Goal: Task Accomplishment & Management: Use online tool/utility

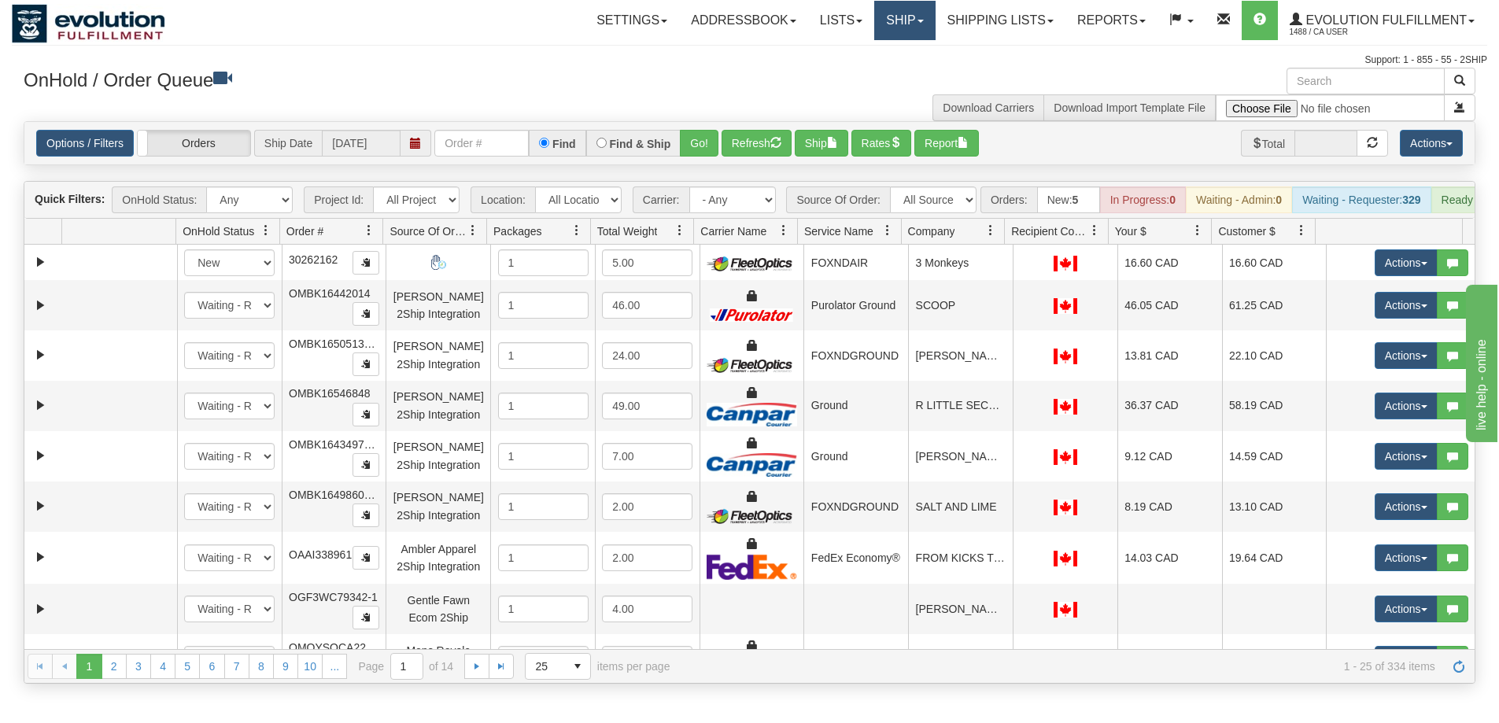
click at [885, 22] on link "Ship" at bounding box center [905, 20] width 61 height 39
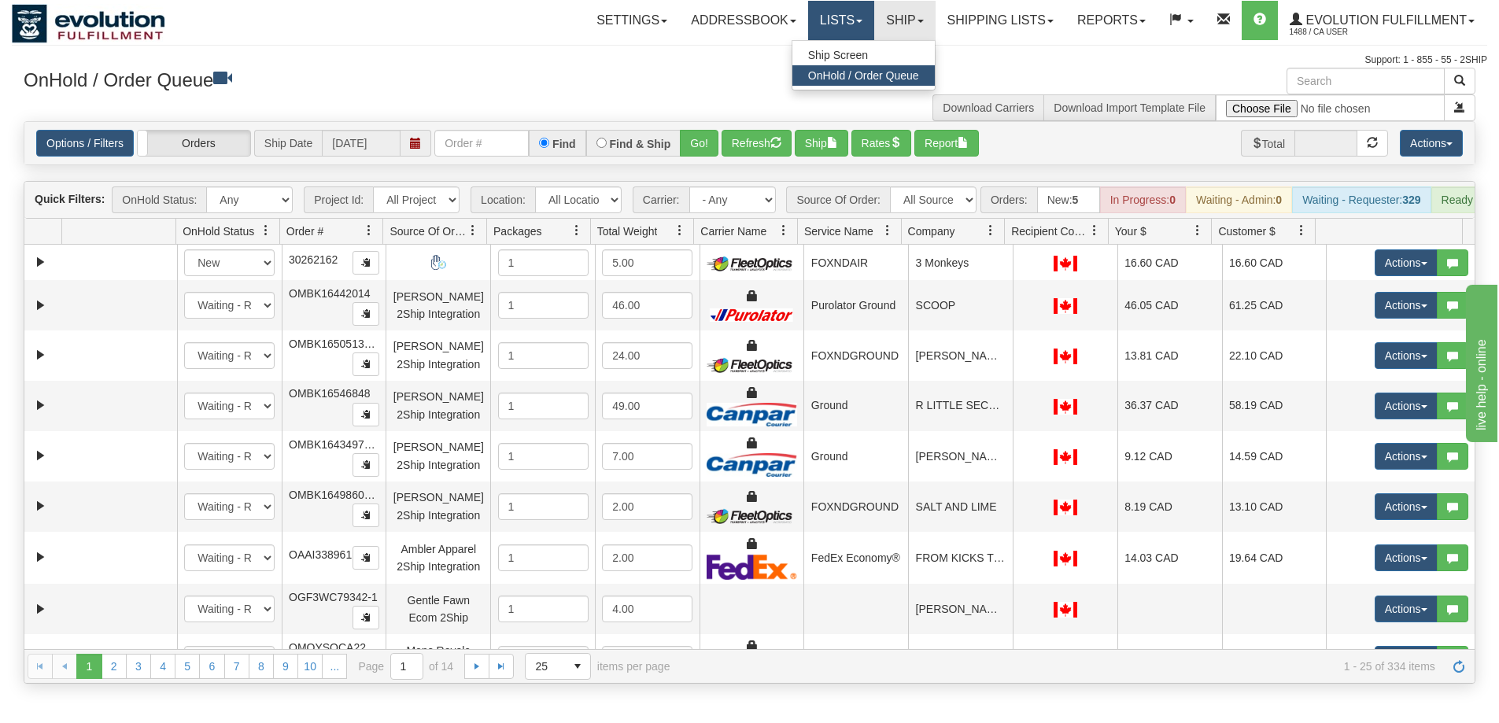
click at [823, 24] on link "Lists" at bounding box center [841, 20] width 66 height 39
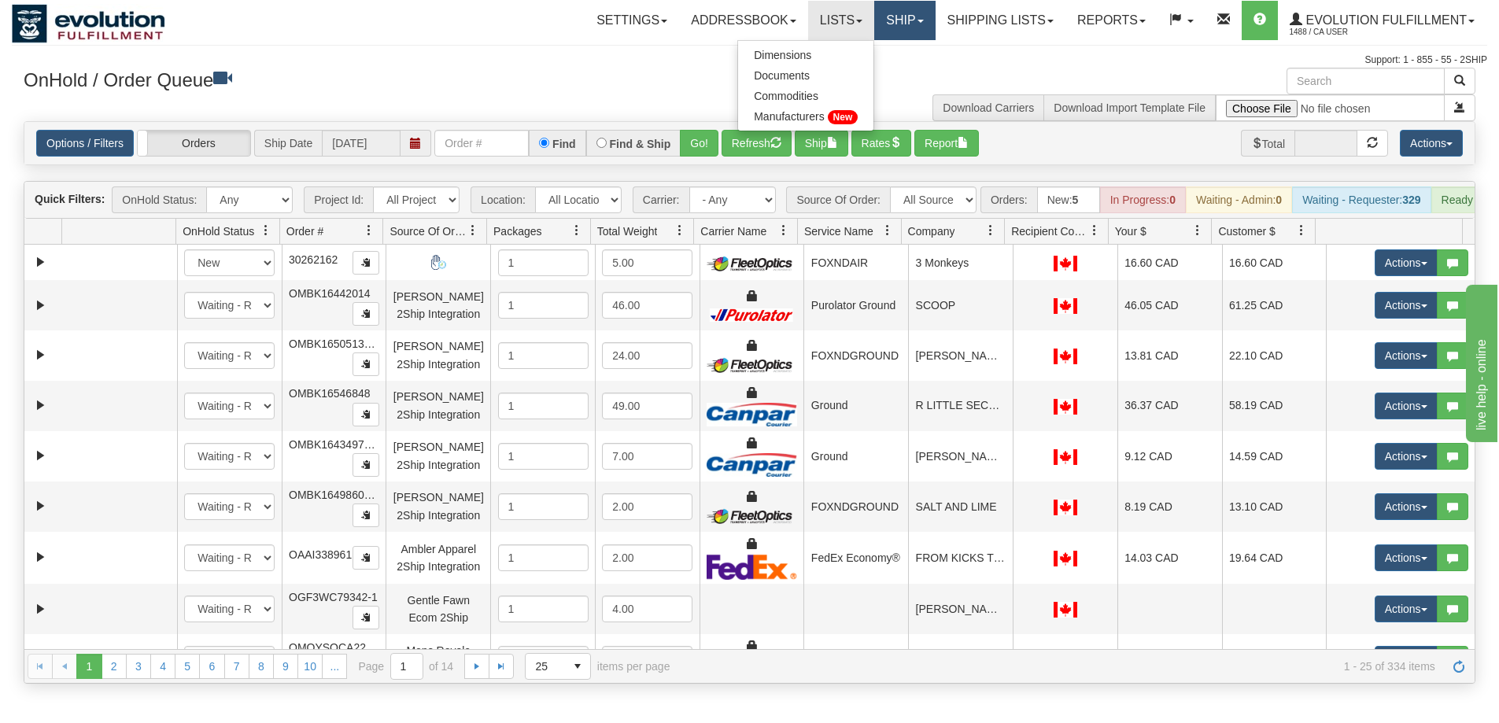
click at [900, 24] on link "Ship" at bounding box center [905, 20] width 61 height 39
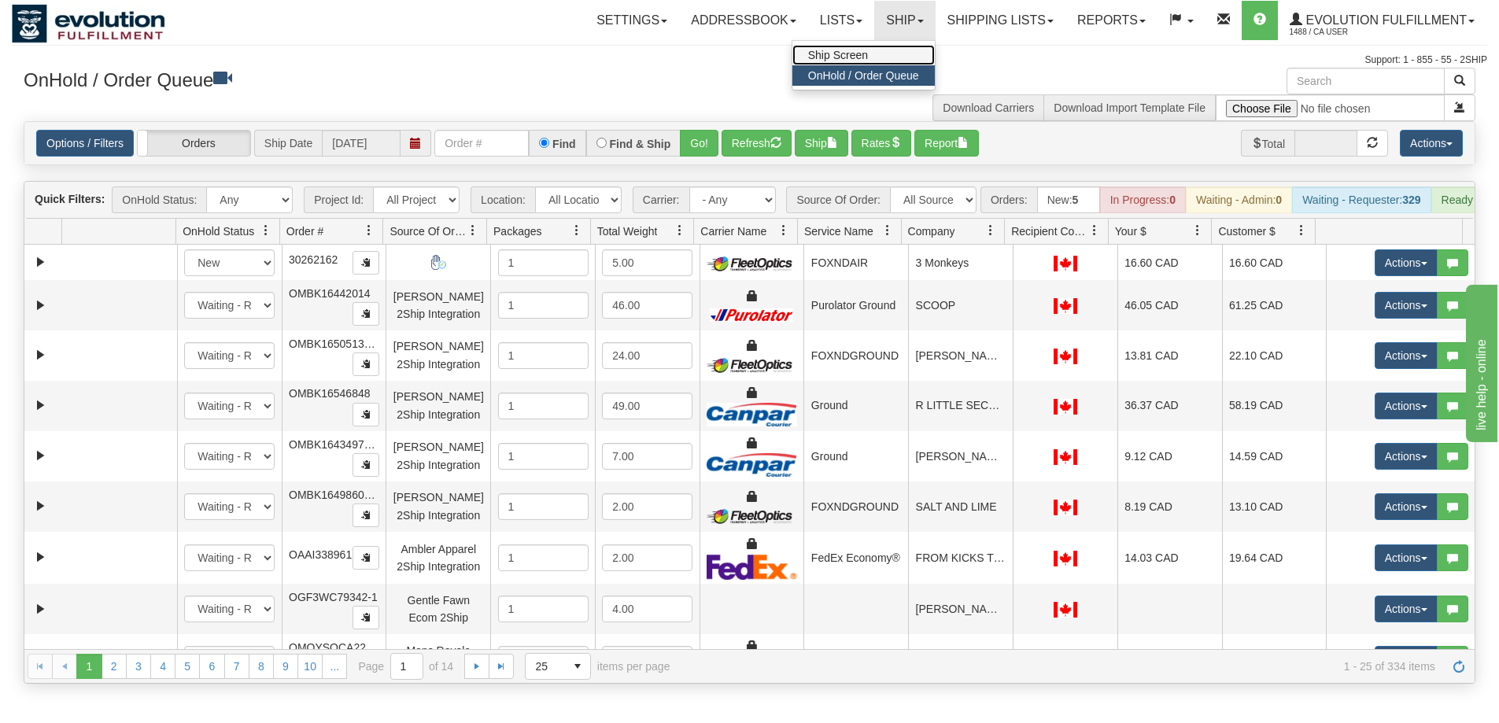
click at [884, 53] on link "Ship Screen" at bounding box center [864, 55] width 142 height 20
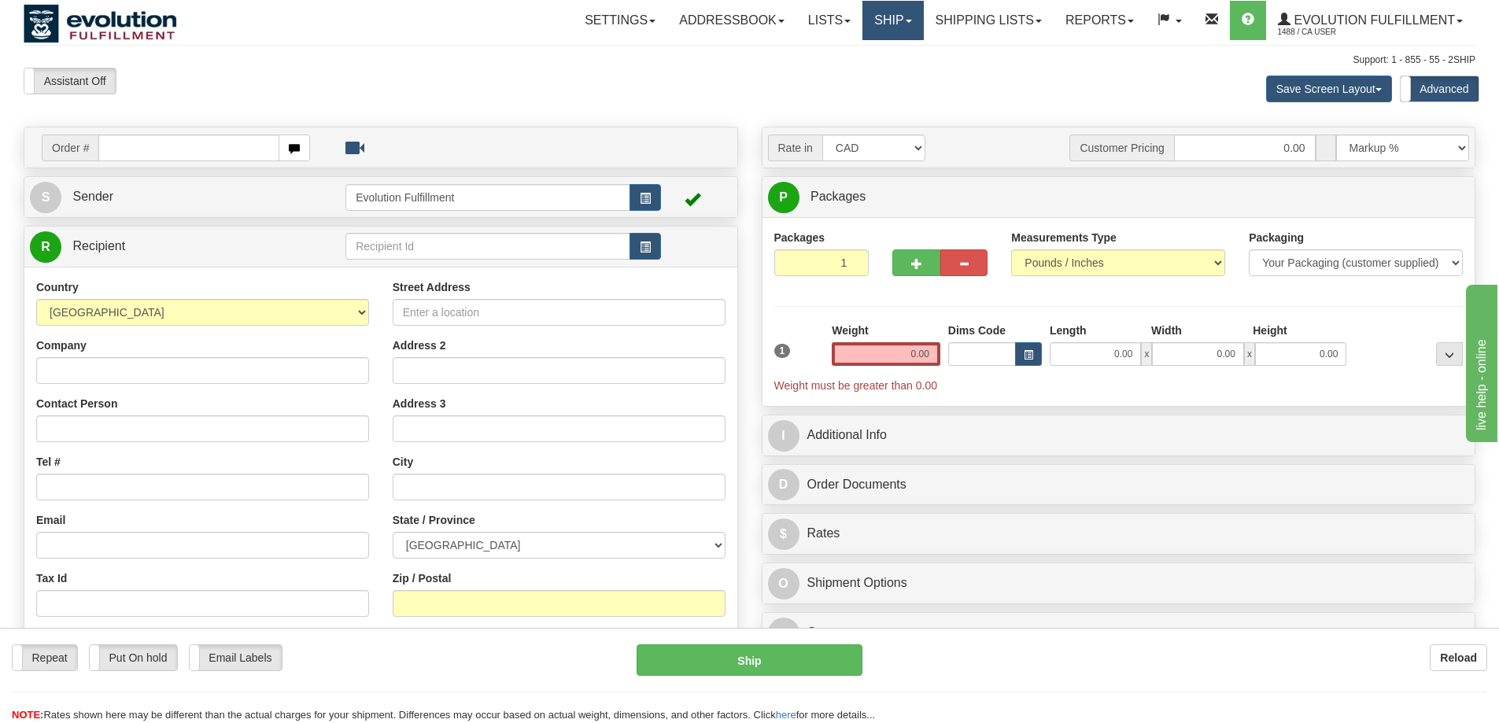
click at [897, 23] on link "Ship" at bounding box center [893, 20] width 61 height 39
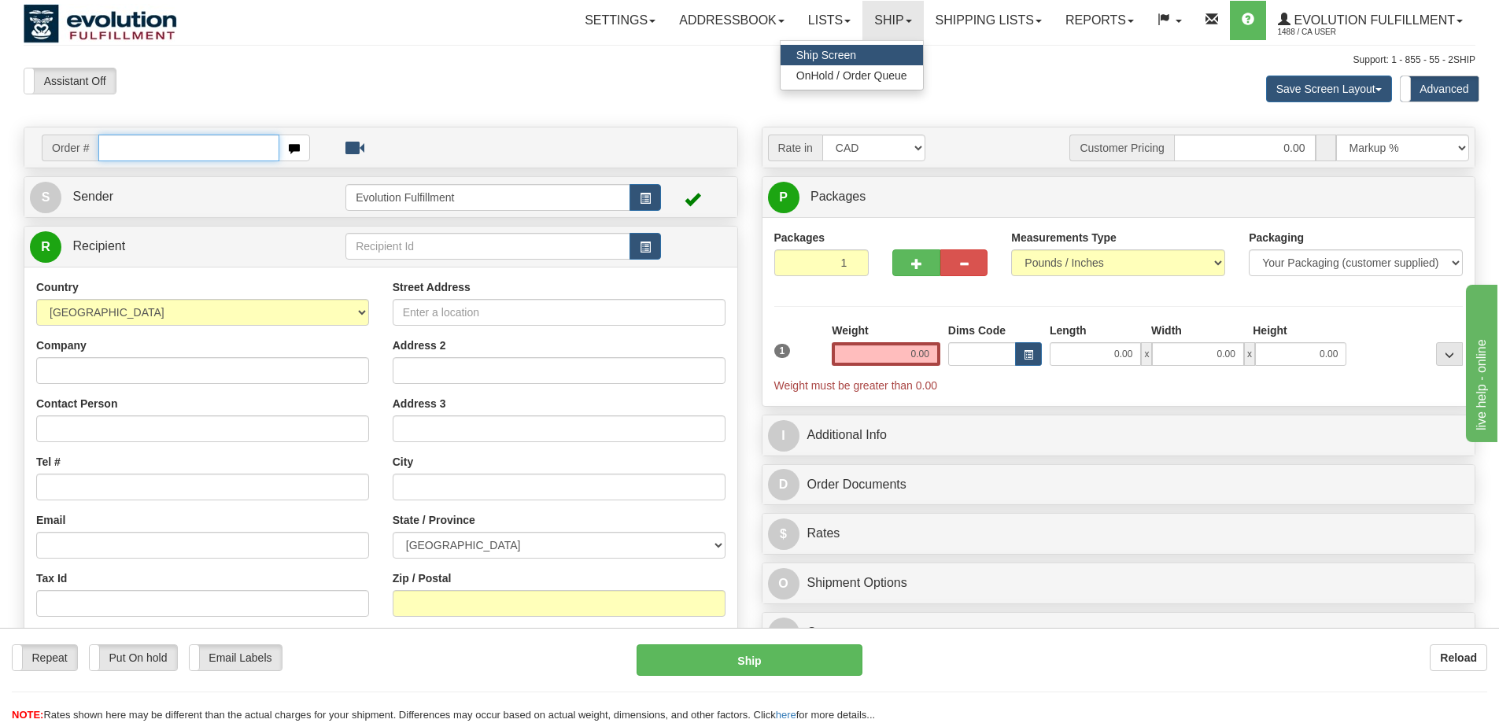
click at [195, 143] on input "text" at bounding box center [188, 148] width 181 height 27
type input "obcrw7578-1"
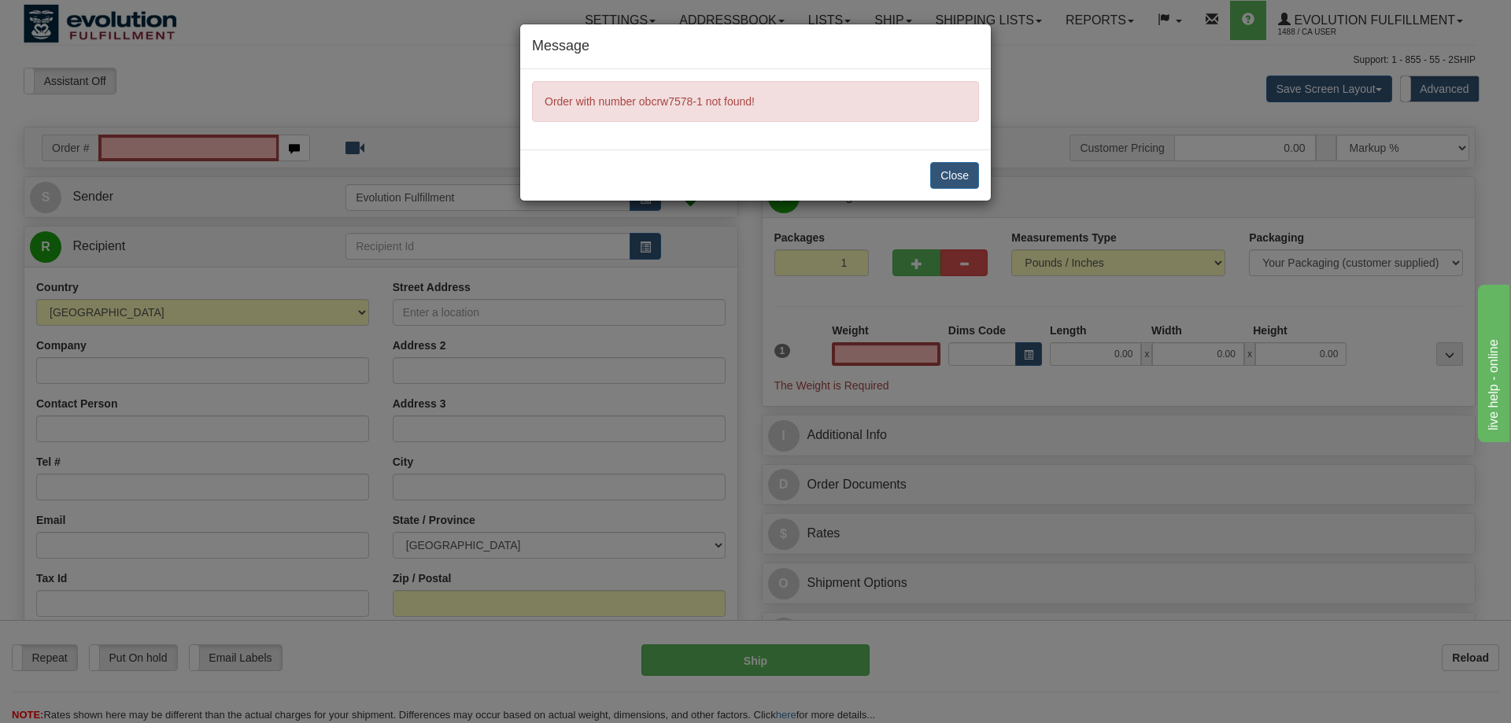
type input "0.00"
click at [960, 169] on button "Close" at bounding box center [954, 175] width 49 height 27
